Goal: Navigation & Orientation: Understand site structure

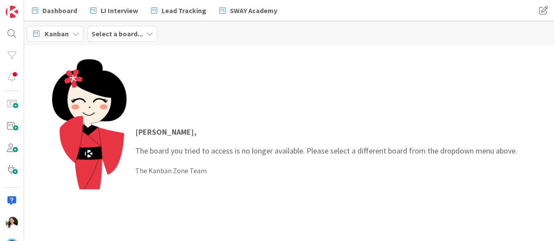
click at [134, 32] on b "Select a board..." at bounding box center [117, 33] width 51 height 9
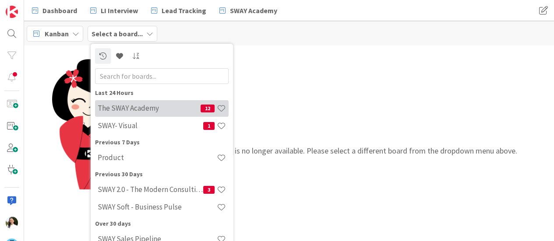
click at [127, 110] on h4 "The SWAY Academy" at bounding box center [149, 108] width 103 height 9
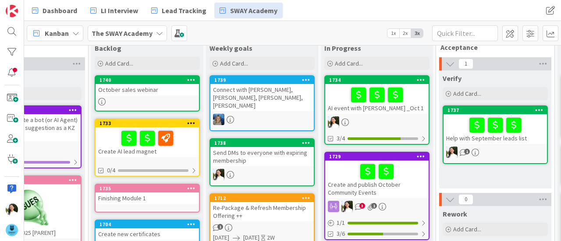
scroll to position [20, 58]
click at [393, 185] on div "Create and publish October Community Events" at bounding box center [376, 180] width 103 height 38
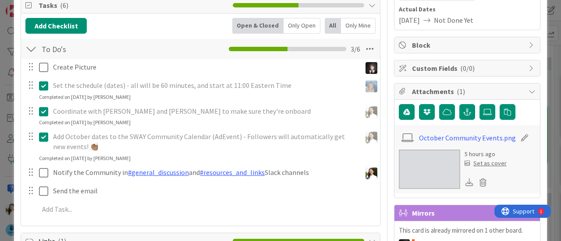
scroll to position [132, 0]
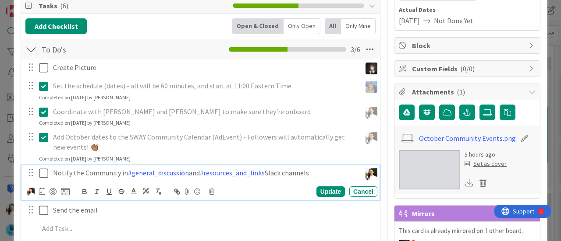
click at [45, 172] on icon at bounding box center [43, 173] width 9 height 11
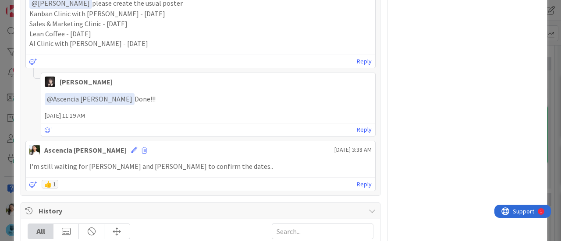
scroll to position [529, 0]
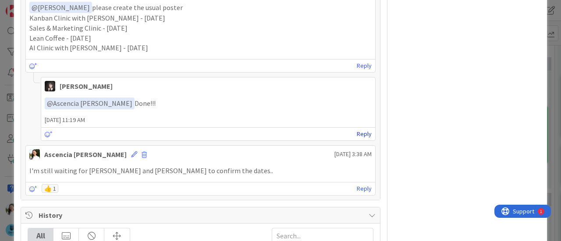
click at [362, 132] on link "Reply" at bounding box center [364, 134] width 15 height 11
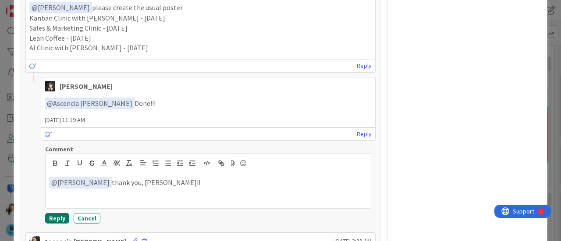
click at [54, 214] on button "Reply" at bounding box center [57, 218] width 24 height 11
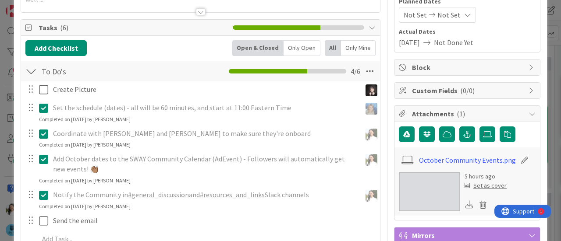
scroll to position [62, 0]
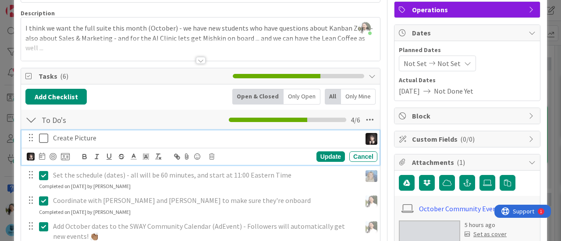
click at [46, 136] on icon at bounding box center [43, 138] width 9 height 11
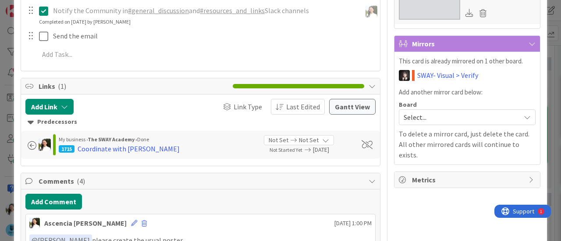
scroll to position [295, 0]
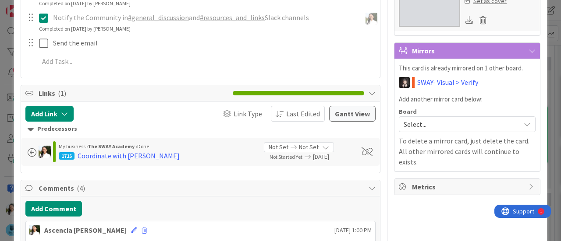
click at [423, 20] on img at bounding box center [429, 6] width 61 height 39
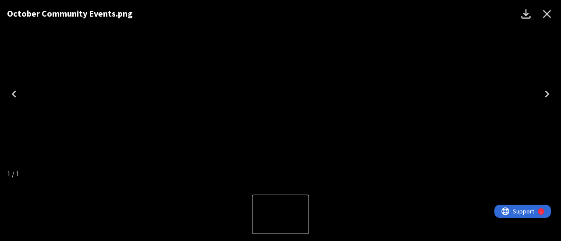
click at [522, 14] on icon "Download" at bounding box center [526, 14] width 14 height 14
click at [546, 12] on icon "Close" at bounding box center [547, 14] width 8 height 8
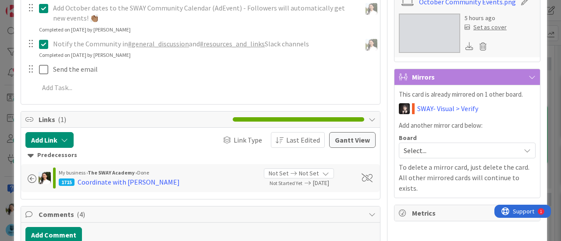
scroll to position [384, 0]
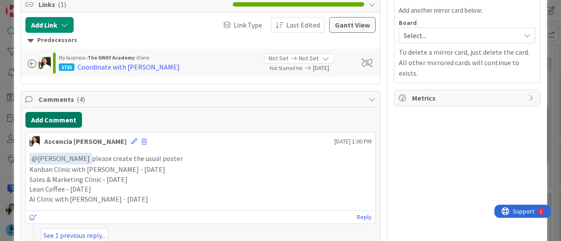
click at [43, 117] on button "Add Comment" at bounding box center [53, 120] width 57 height 16
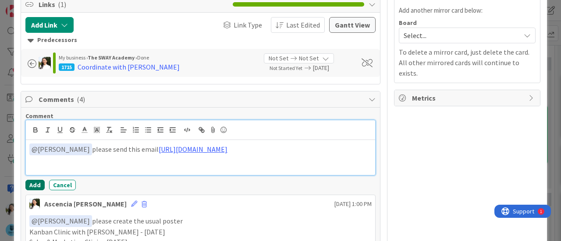
click at [35, 185] on button "Add" at bounding box center [34, 185] width 19 height 11
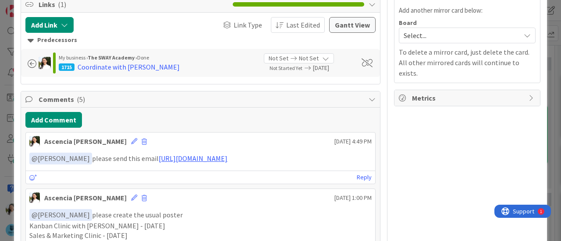
click at [0, 119] on div "ID 1729 The SWAY Academy In Progress Title 43 / 128 Create and publish October …" at bounding box center [280, 120] width 561 height 241
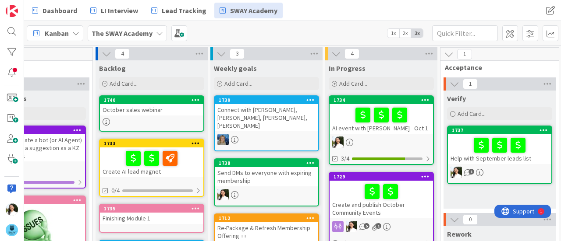
scroll to position [0, 53]
click at [341, 121] on div at bounding box center [381, 115] width 98 height 18
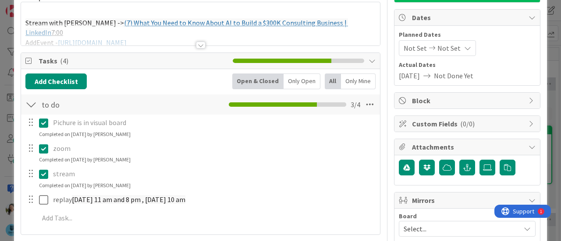
scroll to position [77, 0]
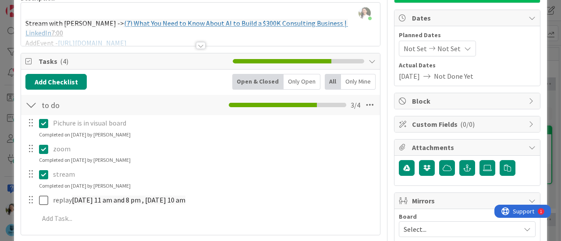
click at [0, 99] on div "ID 1734 The SWAY Academy In Progress Title 27 / 128 AI event with Daniel _Oct 1…" at bounding box center [280, 120] width 561 height 241
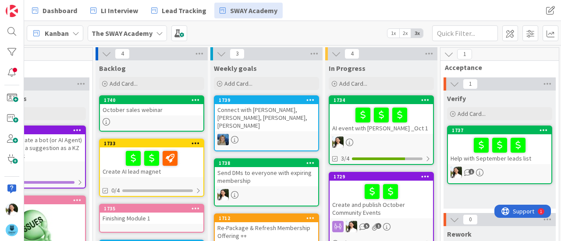
click at [119, 34] on b "The SWAY Academy" at bounding box center [122, 33] width 61 height 9
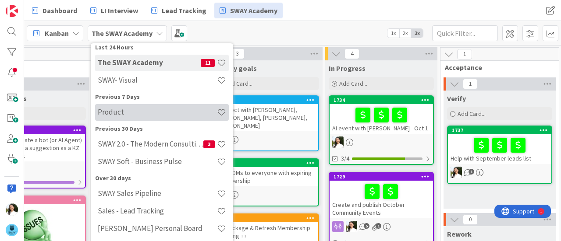
scroll to position [60, 0]
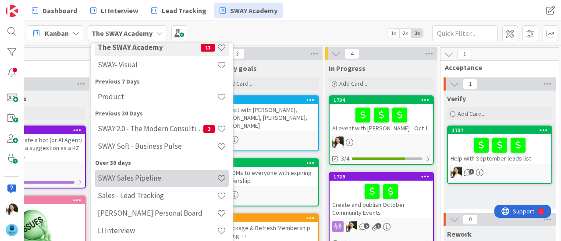
click at [133, 178] on h4 "SWAY Sales Pipeline" at bounding box center [157, 178] width 119 height 9
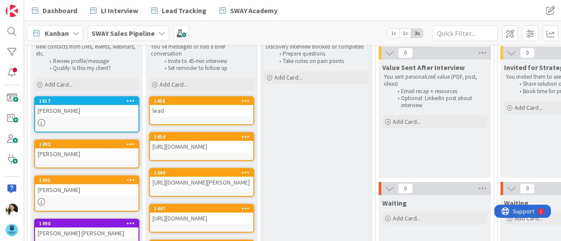
scroll to position [62, 0]
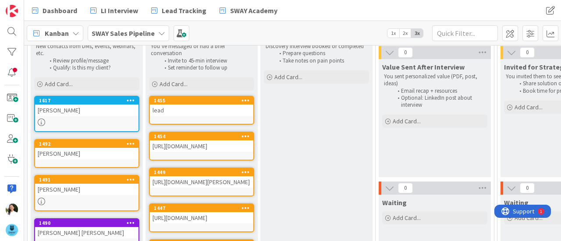
click at [216, 151] on div "https://www.linkedin.com/in/nickstevenson-agilecoach/" at bounding box center [201, 146] width 103 height 11
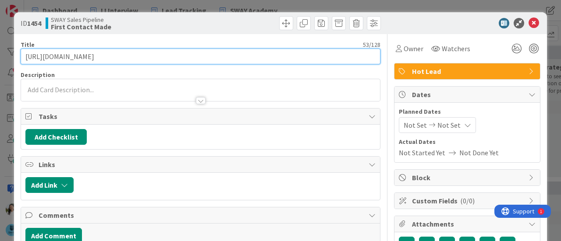
drag, startPoint x: 196, startPoint y: 57, endPoint x: 7, endPoint y: 60, distance: 189.8
click at [7, 60] on div "ID 1454 SWAY Sales Pipeline First Contact Made Title 53 / 128 https://www.linke…" at bounding box center [280, 120] width 561 height 241
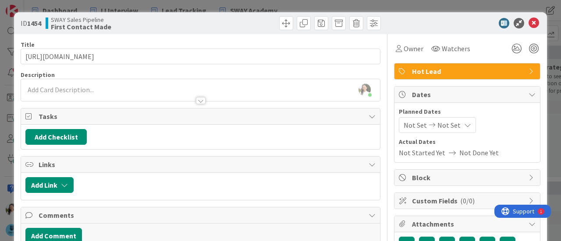
click at [0, 82] on div "ID 1454 SWAY Sales Pipeline First Contact Made Title 53 / 128 https://www.linke…" at bounding box center [280, 120] width 561 height 241
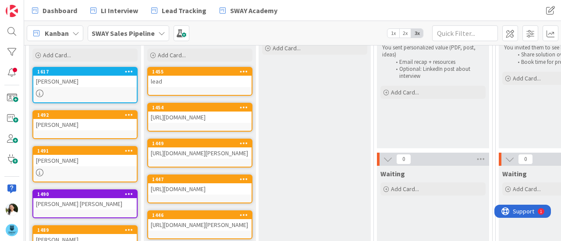
scroll to position [91, 2]
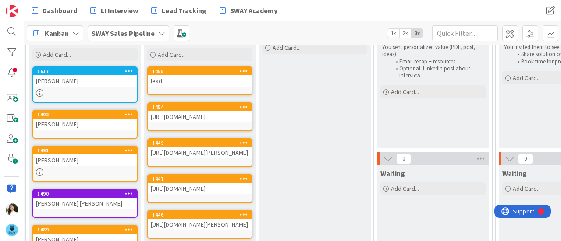
click at [205, 159] on div "https://www.linkedin.com/in/joseph-kennedy-3b9a898/" at bounding box center [199, 152] width 103 height 11
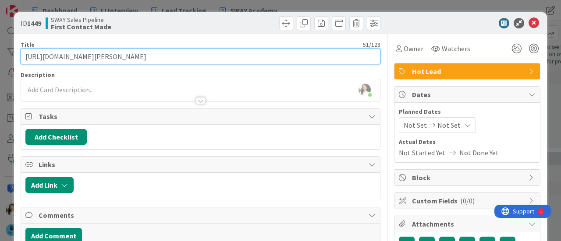
drag, startPoint x: 217, startPoint y: 59, endPoint x: 1, endPoint y: 53, distance: 216.6
click at [1, 53] on div "ID 1449 SWAY Sales Pipeline First Contact Made Title 51 / 128 https://www.linke…" at bounding box center [280, 120] width 561 height 241
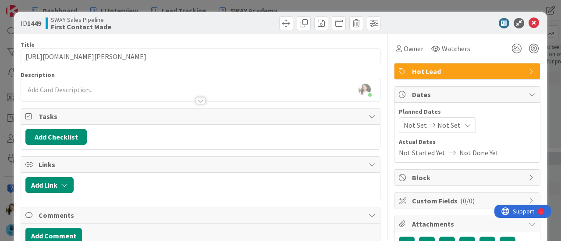
click at [0, 77] on div "ID 1449 SWAY Sales Pipeline First Contact Made Title 51 / 128 https://www.linke…" at bounding box center [280, 120] width 561 height 241
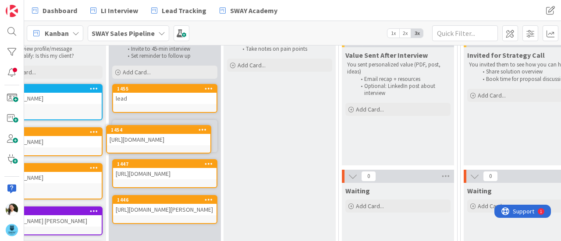
scroll to position [73, 35]
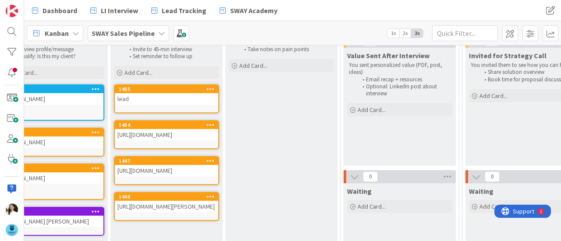
click at [179, 177] on div "https://www.linkedin.com/in/philnesmith/" at bounding box center [166, 170] width 103 height 11
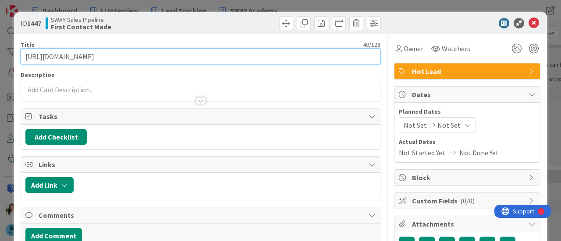
drag, startPoint x: 161, startPoint y: 60, endPoint x: 21, endPoint y: 57, distance: 140.3
click at [21, 57] on input "https://www.linkedin.com/in/philnesmith/" at bounding box center [201, 57] width 360 height 16
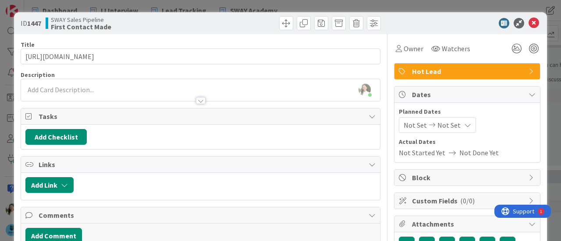
click at [0, 114] on div "ID 1447 SWAY Sales Pipeline First Contact Made Title 40 / 128 https://www.linke…" at bounding box center [280, 120] width 561 height 241
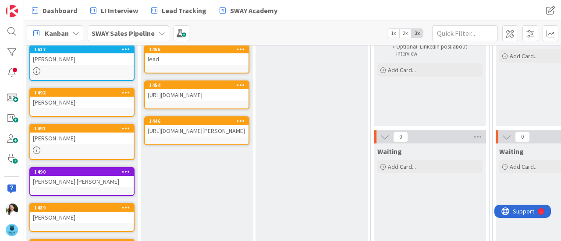
scroll to position [115, 5]
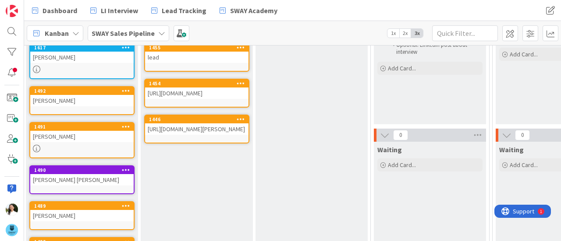
click at [197, 135] on div "https://www.linkedin.com/in/connie-siakpere/" at bounding box center [196, 129] width 103 height 11
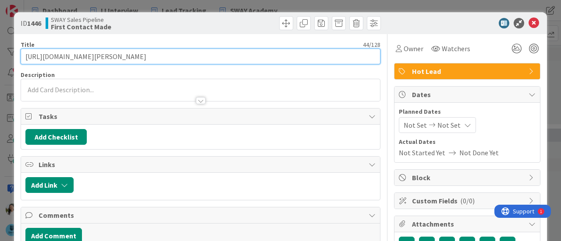
drag, startPoint x: 181, startPoint y: 56, endPoint x: 11, endPoint y: 60, distance: 169.2
click at [11, 60] on div "ID 1446 SWAY Sales Pipeline First Contact Made Title 44 / 128 https://www.linke…" at bounding box center [280, 120] width 561 height 241
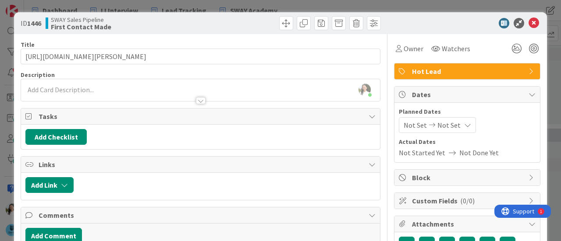
click at [0, 104] on div "ID 1446 SWAY Sales Pipeline First Contact Made Title 44 / 128 https://www.linke…" at bounding box center [280, 120] width 561 height 241
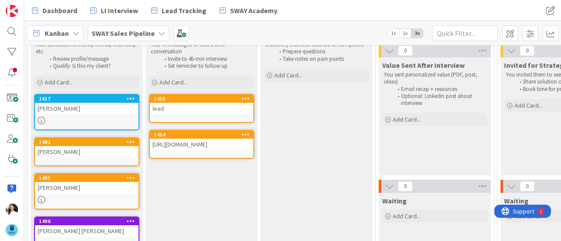
scroll to position [64, 0]
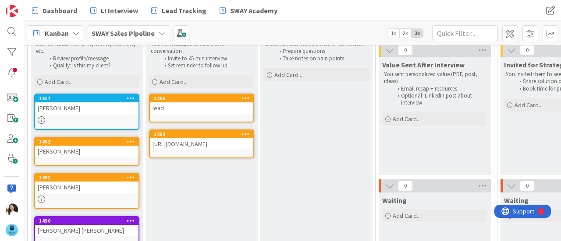
click at [99, 114] on div "1617 David Amor" at bounding box center [86, 112] width 105 height 36
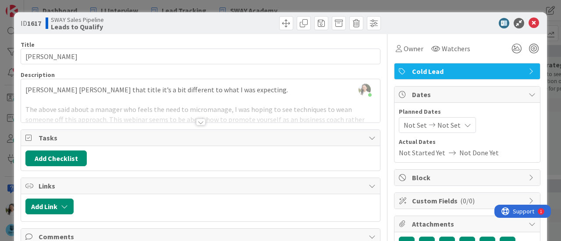
click at [196, 121] on div at bounding box center [201, 122] width 10 height 7
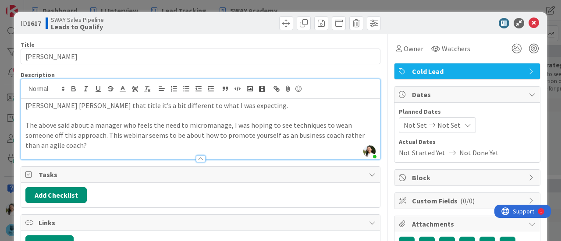
click at [0, 131] on div "ID 1617 SWAY Sales Pipeline Leads to Qualify Title 10 / 128 David Amor Descript…" at bounding box center [280, 120] width 561 height 241
